Goal: Information Seeking & Learning: Find specific fact

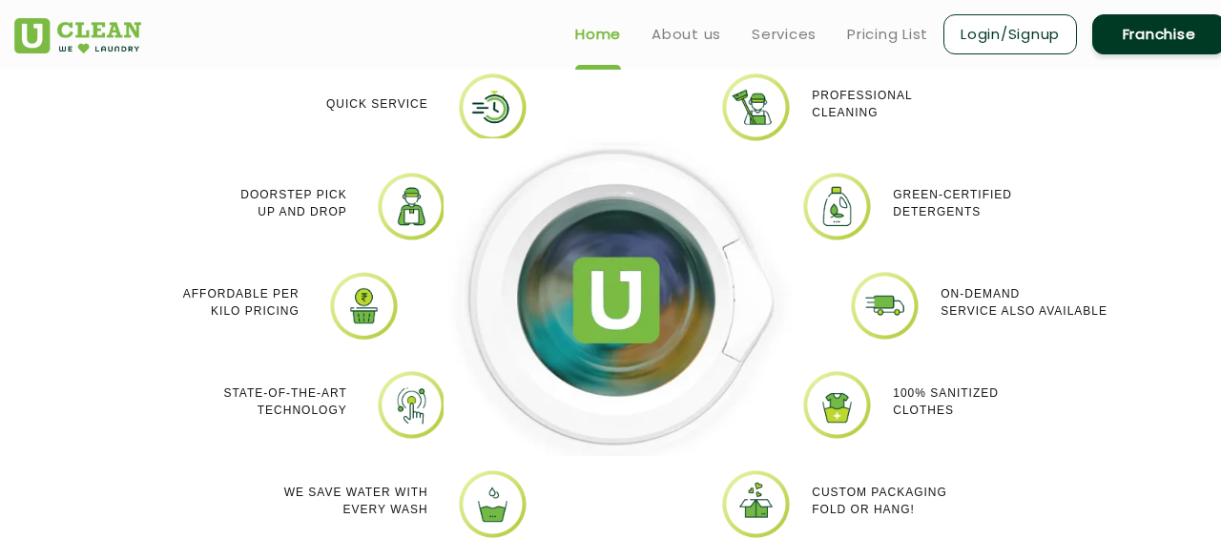
scroll to position [1670, 0]
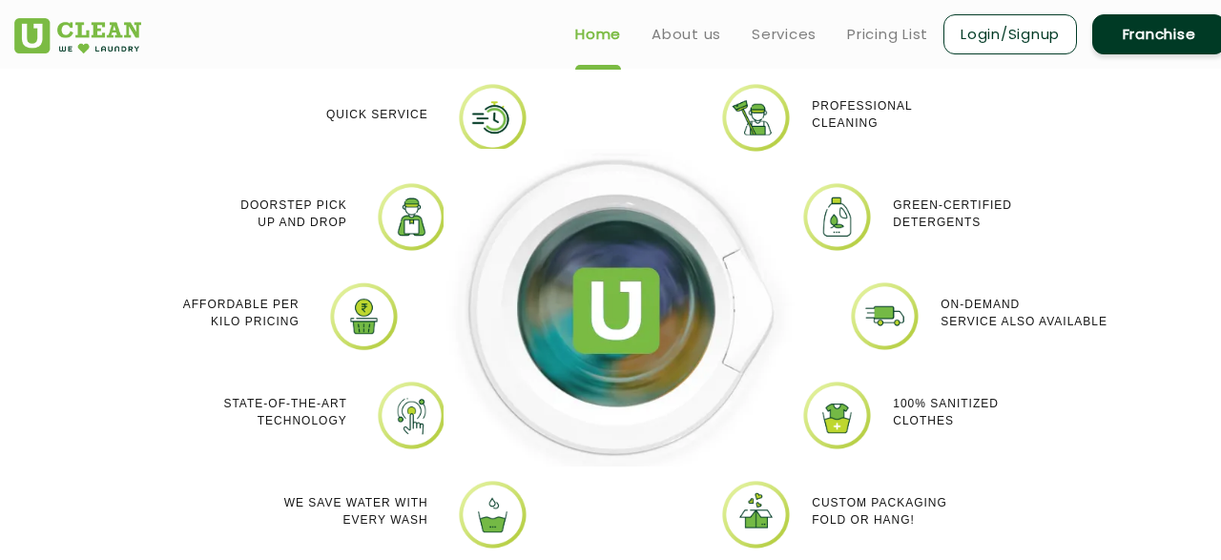
click at [79, 385] on div "Quick Service Doorstep Pick up and Drop Affordable per kilo pricing State-of-th…" at bounding box center [238, 330] width 381 height 496
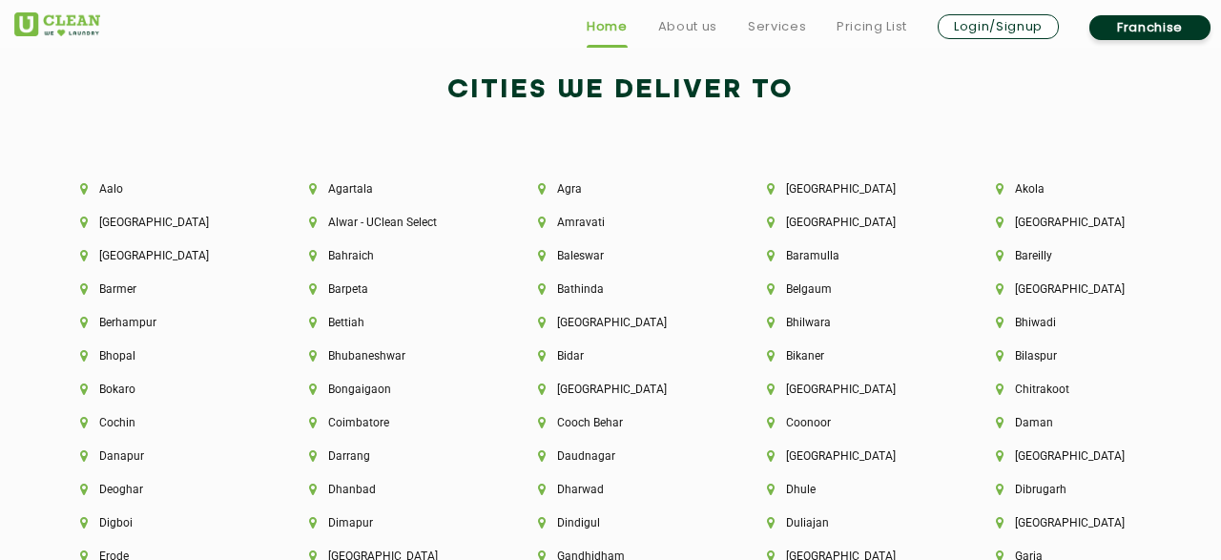
scroll to position [4002, 0]
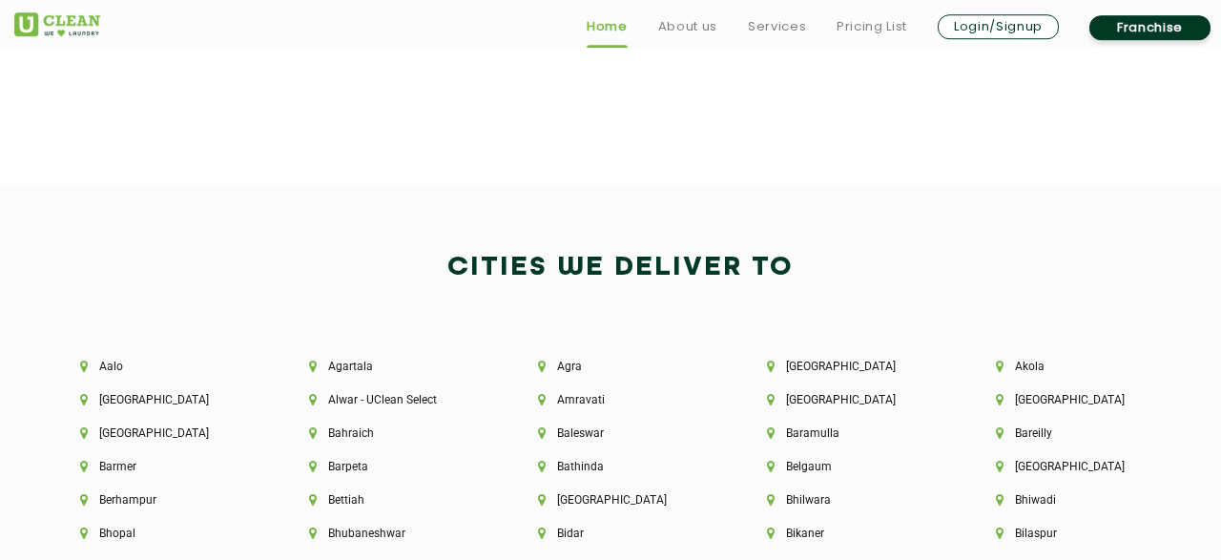
scroll to position [3827, 0]
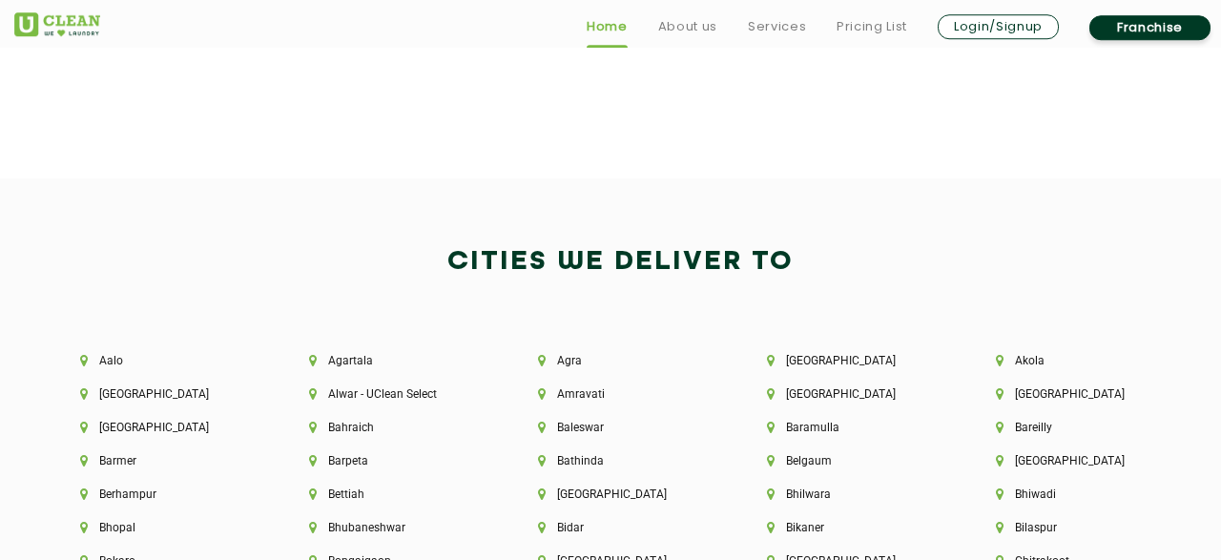
click at [121, 303] on div "Cities We Deliver to" at bounding box center [620, 282] width 1240 height 86
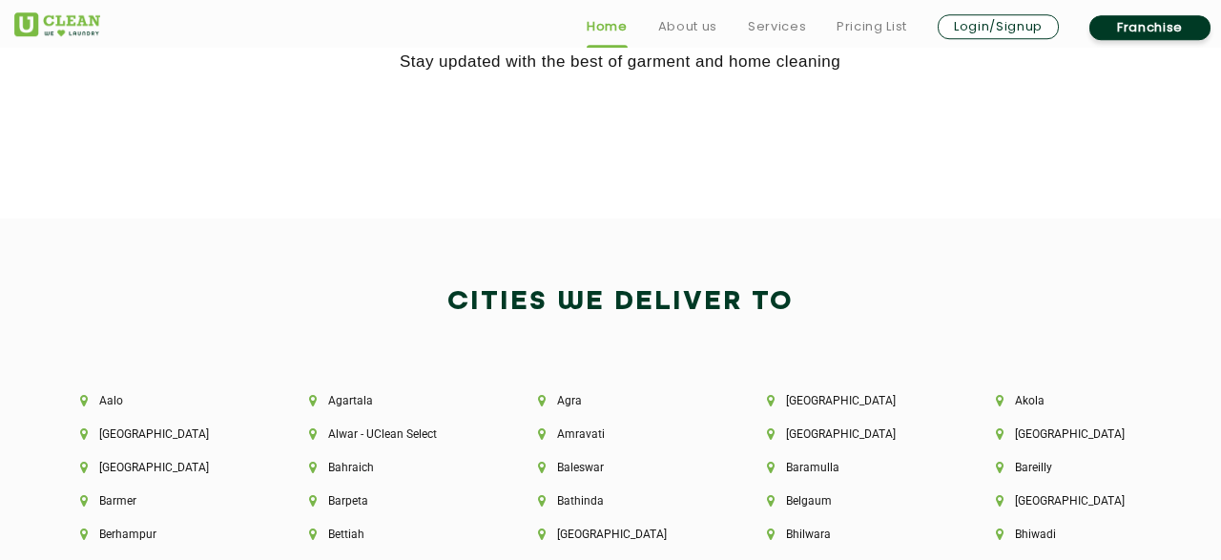
scroll to position [3788, 0]
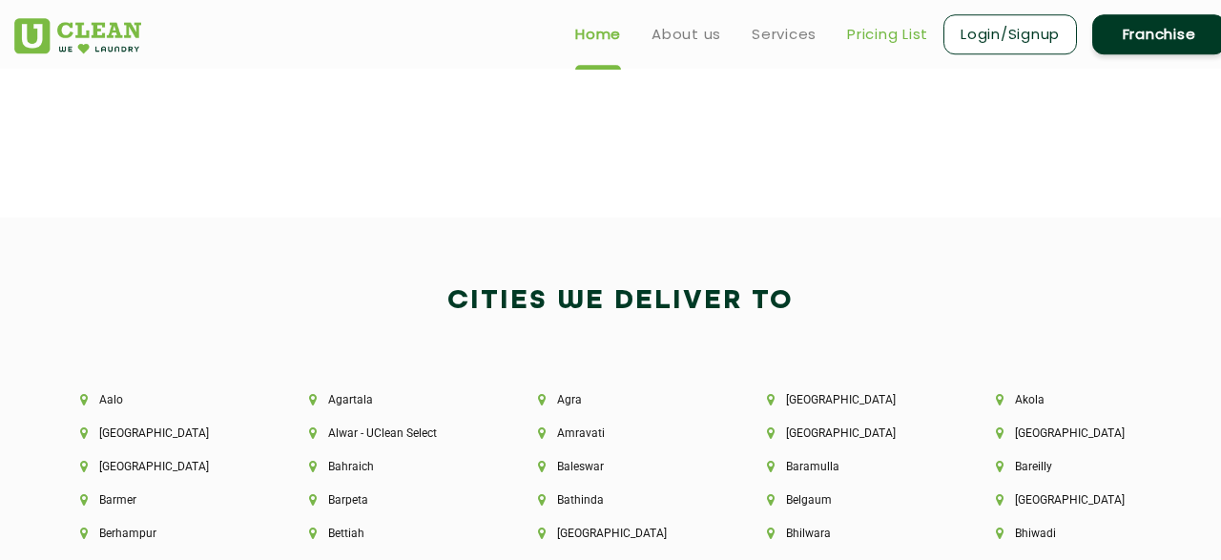
click at [877, 37] on link "Pricing List" at bounding box center [887, 34] width 81 height 23
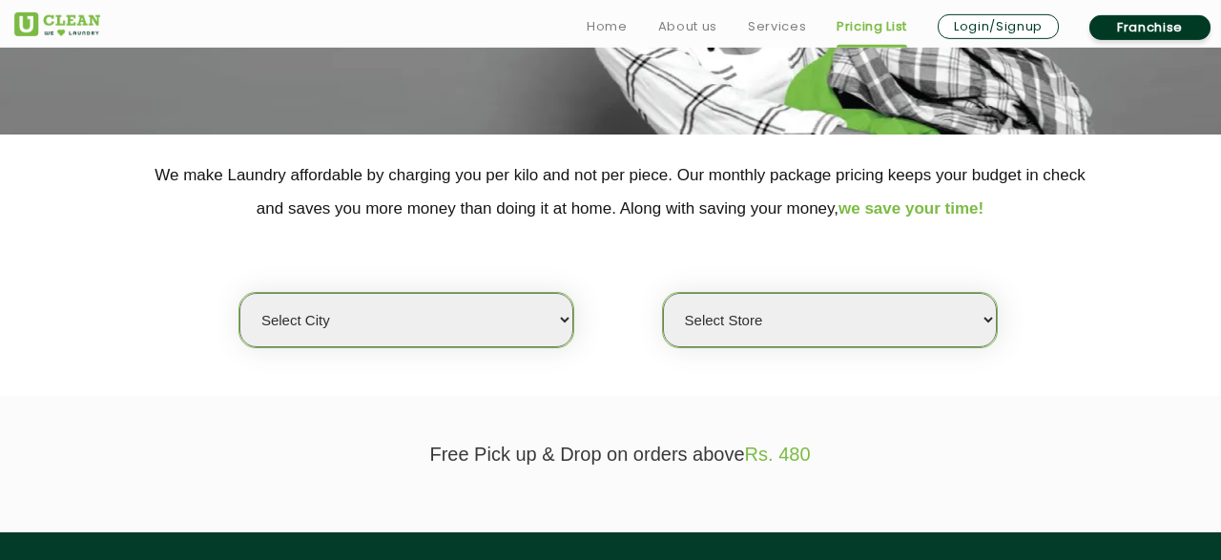
scroll to position [313, 0]
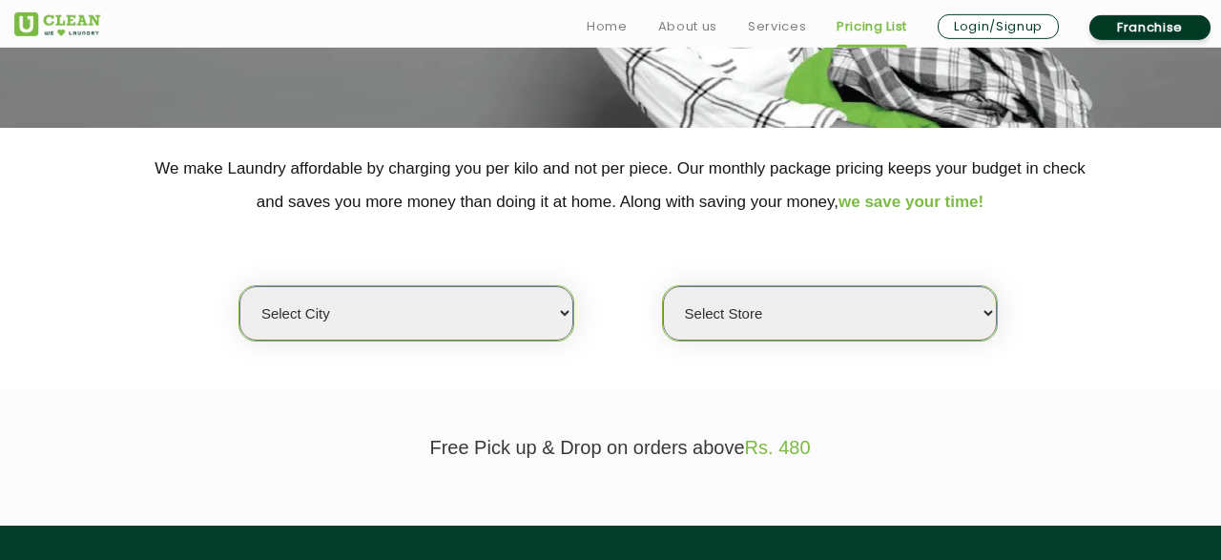
click at [663, 286] on select "Select Store" at bounding box center [830, 313] width 334 height 54
click at [239, 286] on select "Select city [GEOGRAPHIC_DATA] [GEOGRAPHIC_DATA] [GEOGRAPHIC_DATA] [GEOGRAPHIC_D…" at bounding box center [406, 313] width 334 height 54
select select "75"
click option "[GEOGRAPHIC_DATA]" at bounding box center [0, 0] width 0 height 0
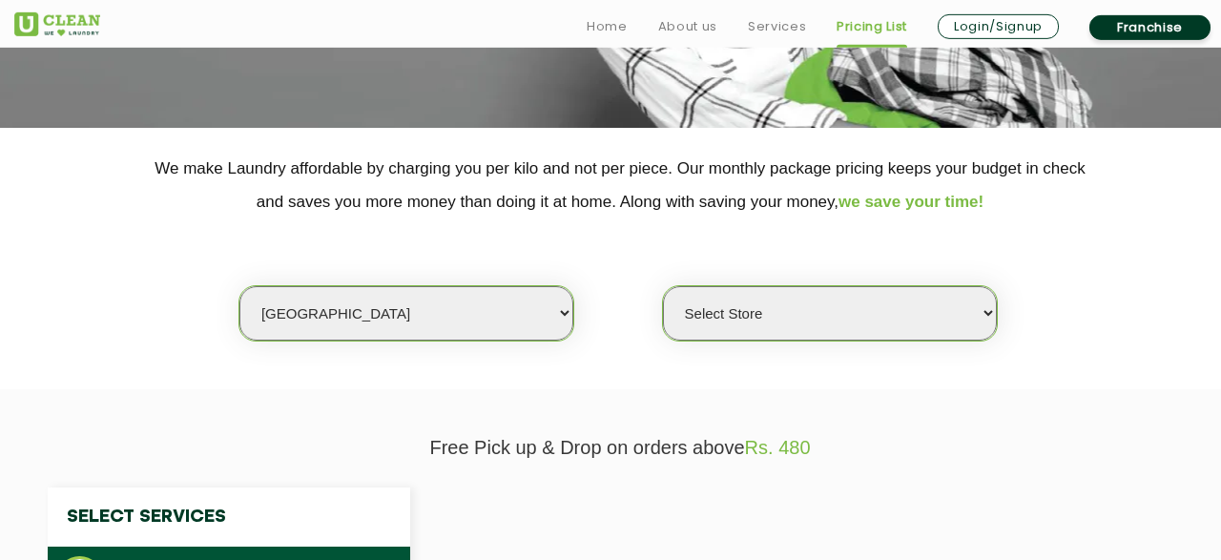
select select "0"
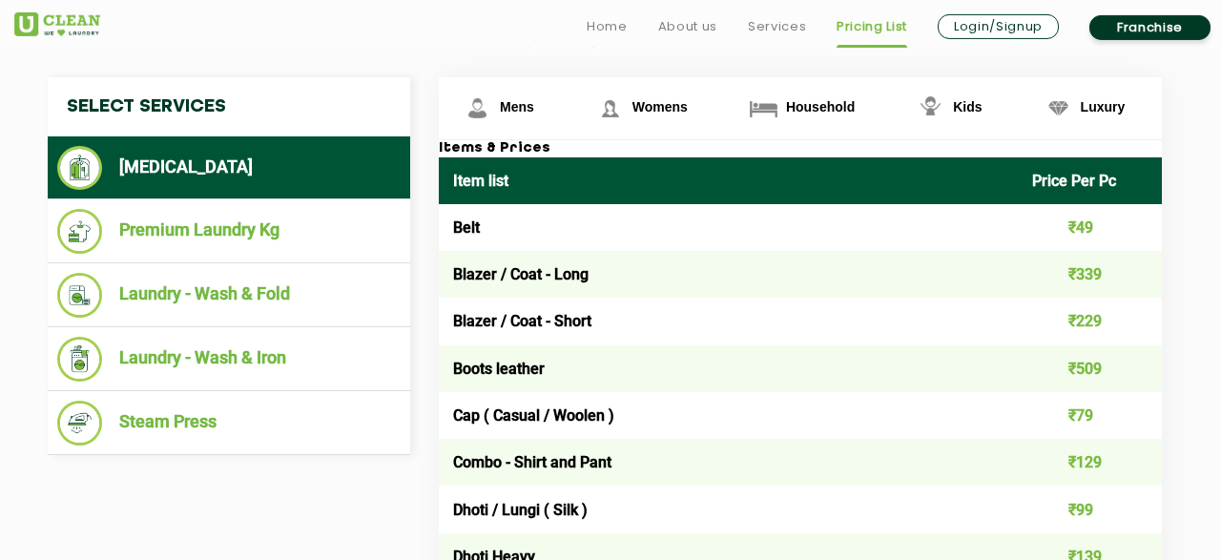
scroll to position [740, 0]
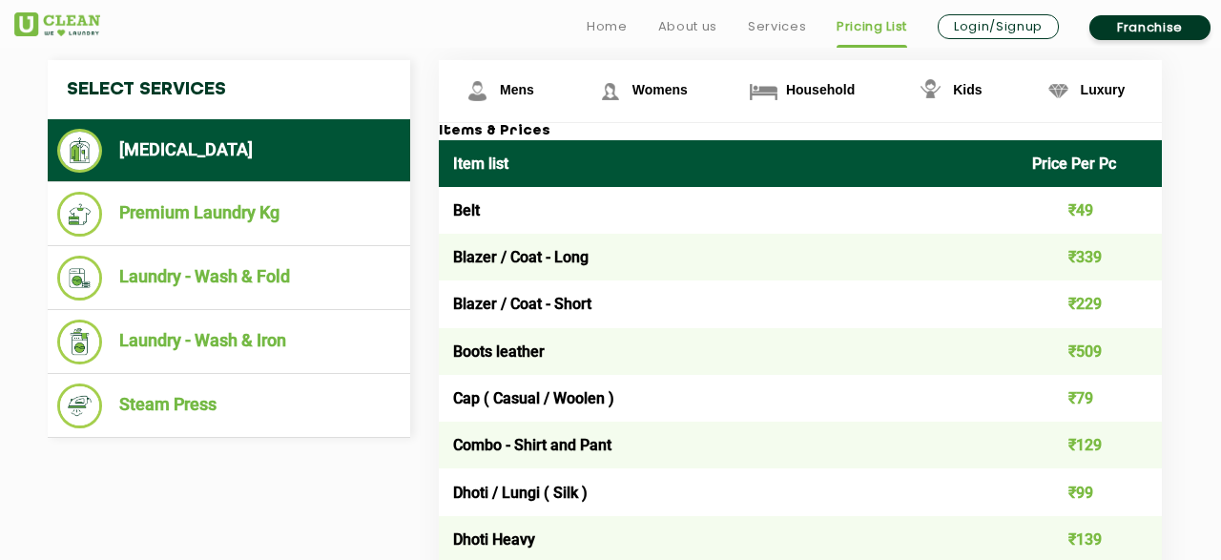
click at [564, 306] on td "Blazer / Coat - Short" at bounding box center [728, 303] width 579 height 47
click at [628, 306] on td "Blazer / Coat - Short" at bounding box center [728, 303] width 579 height 47
